Goal: Task Accomplishment & Management: Manage account settings

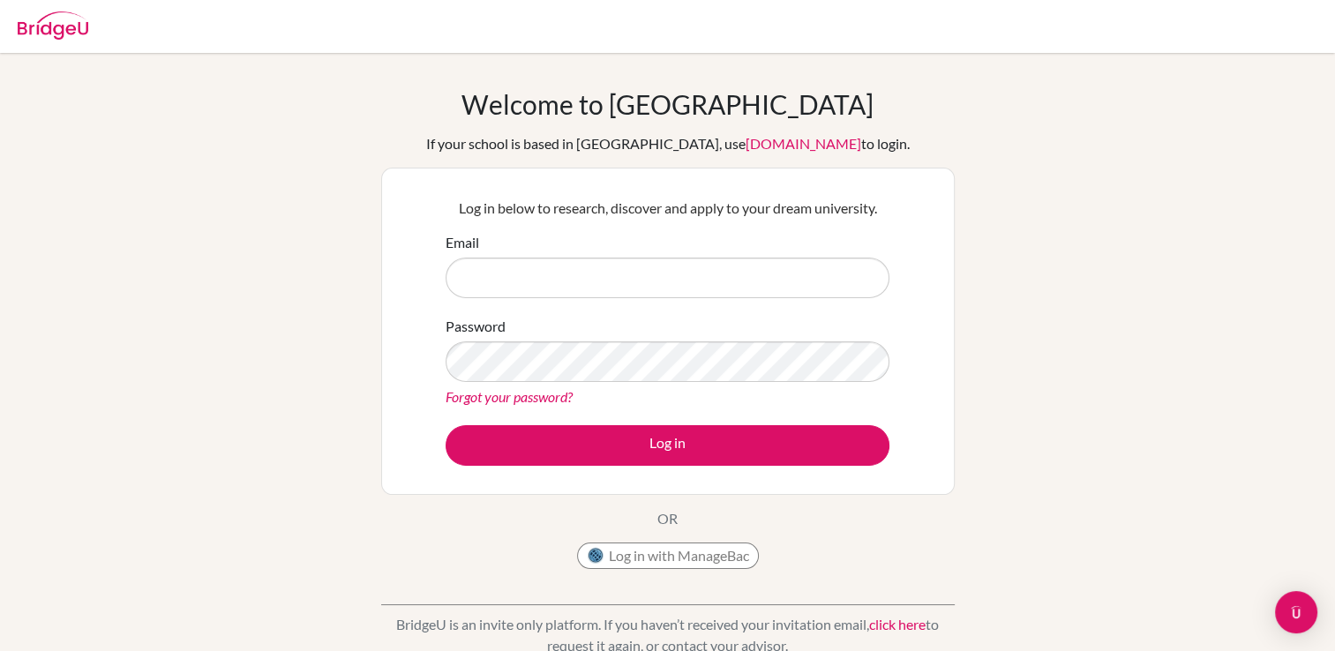
type input "[EMAIL_ADDRESS][DOMAIN_NAME]"
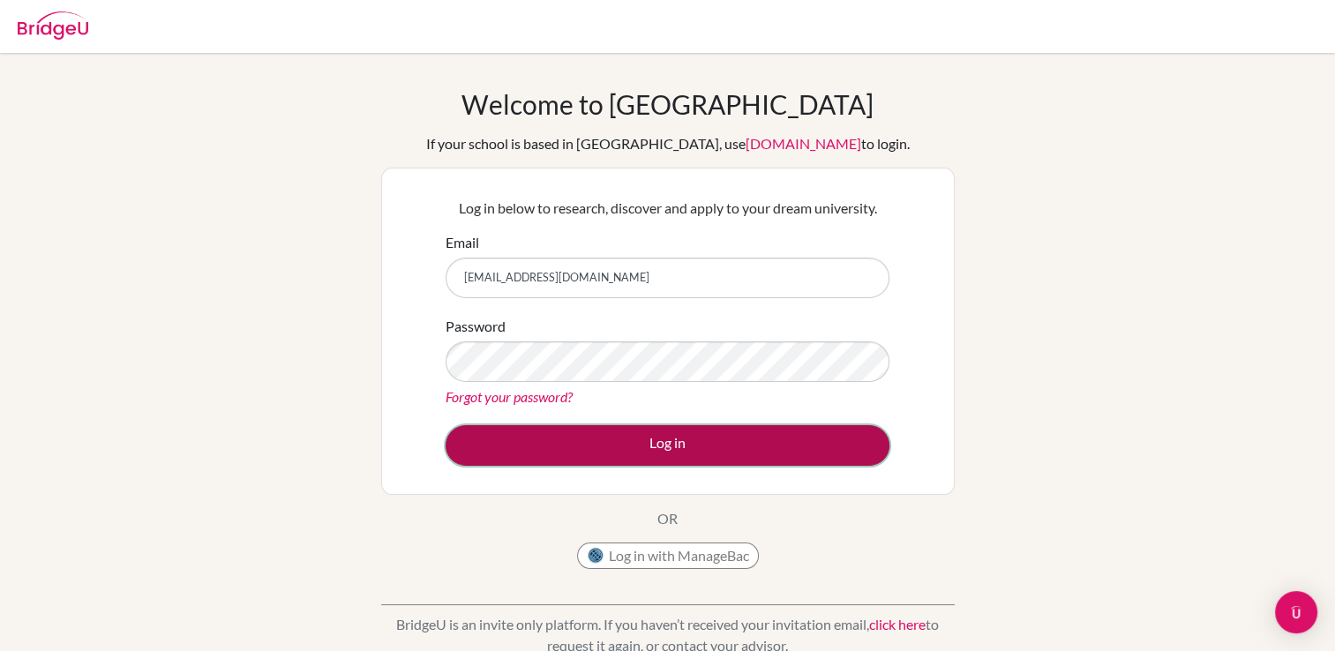
click at [709, 443] on button "Log in" at bounding box center [668, 445] width 444 height 41
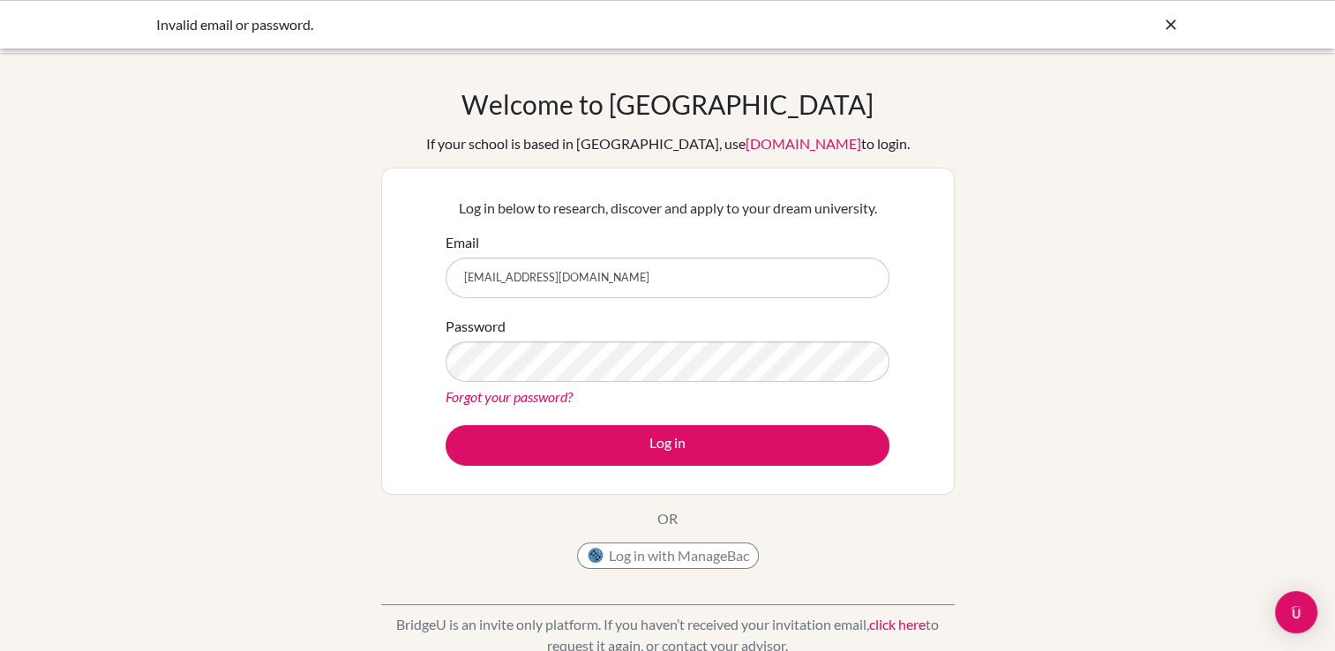
click at [710, 268] on input "[EMAIL_ADDRESS][DOMAIN_NAME]" at bounding box center [668, 278] width 444 height 41
type input "marina.brankovicova@gmail.com"
click at [446, 425] on button "Log in" at bounding box center [668, 445] width 444 height 41
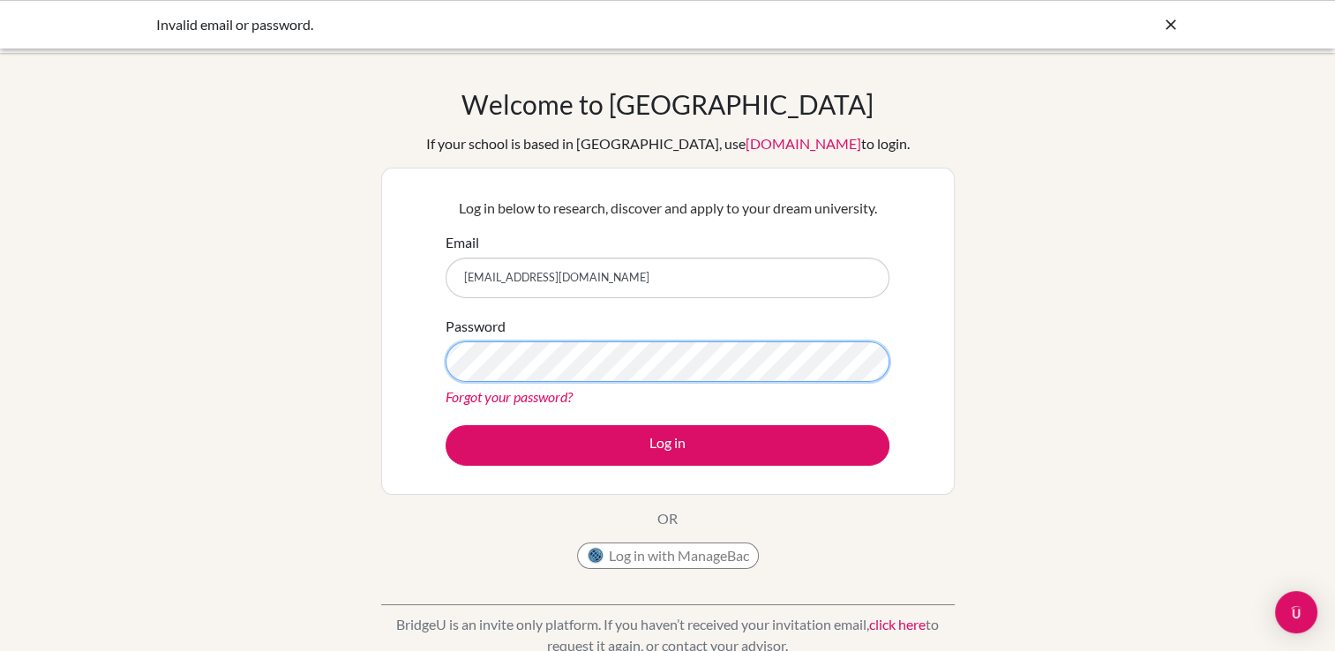
click at [446, 425] on button "Log in" at bounding box center [668, 445] width 444 height 41
click at [534, 394] on link "Forgot your password?" at bounding box center [509, 396] width 127 height 17
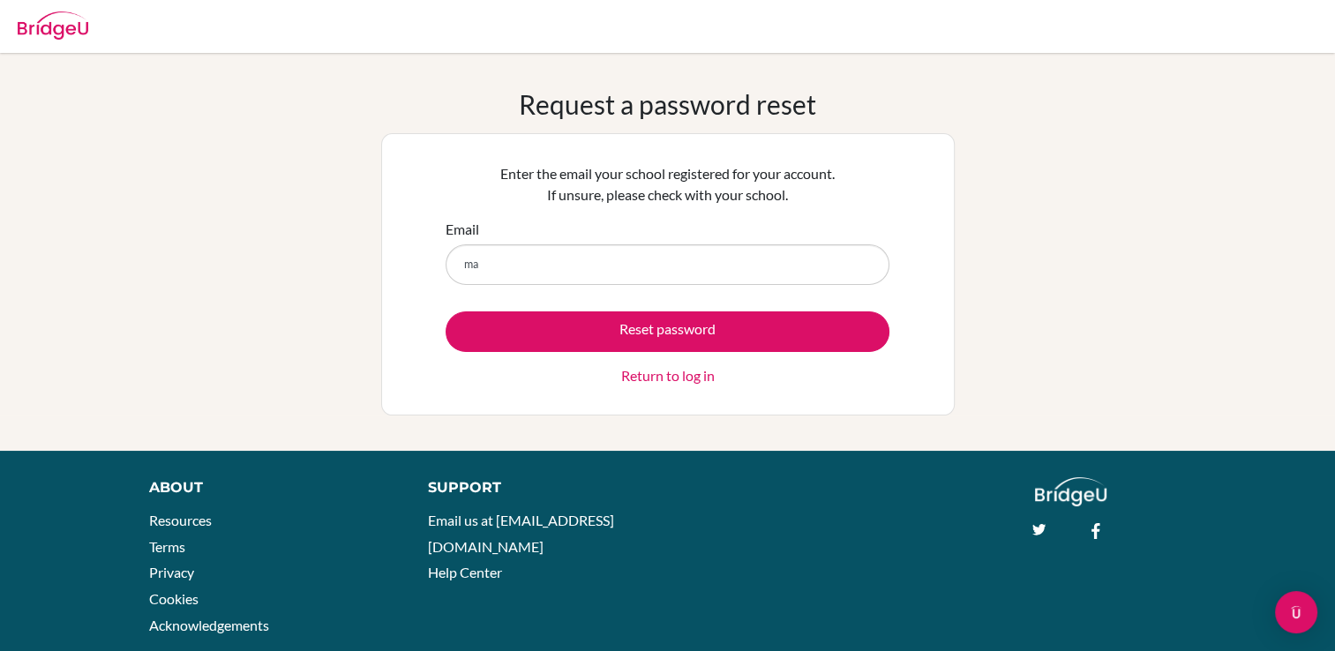
type input "[EMAIL_ADDRESS][DOMAIN_NAME]"
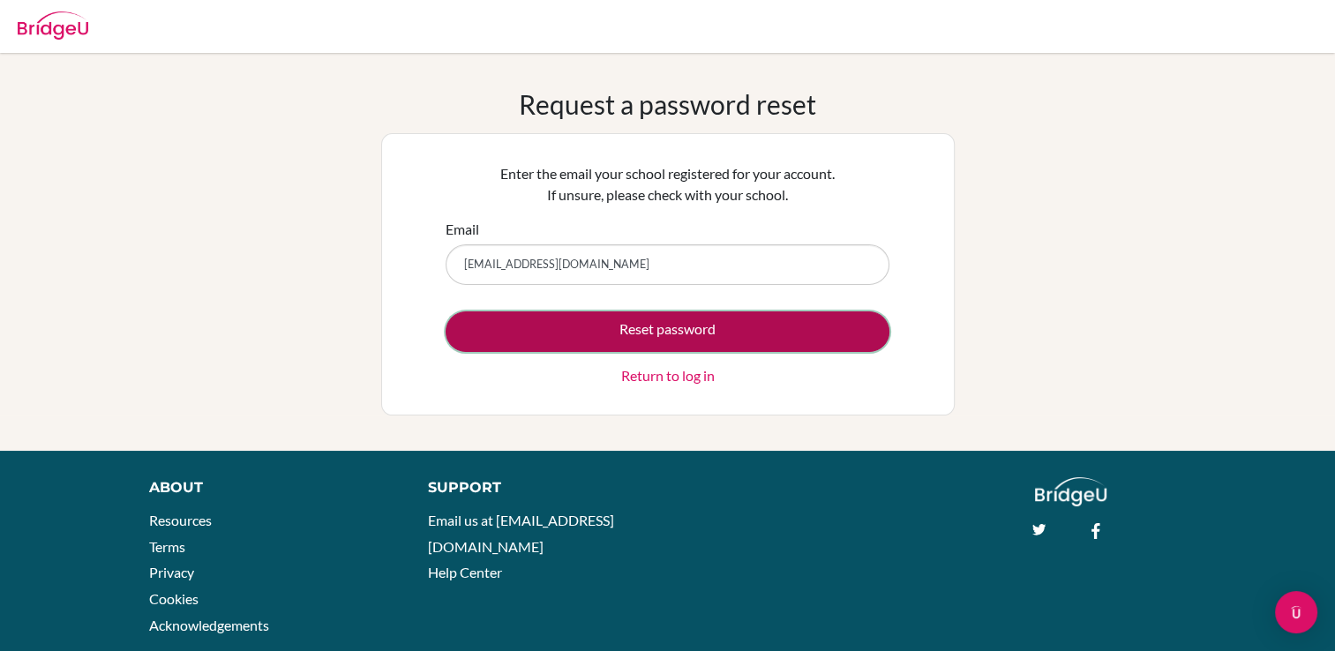
click at [647, 336] on button "Reset password" at bounding box center [668, 331] width 444 height 41
